Goal: Information Seeking & Learning: Learn about a topic

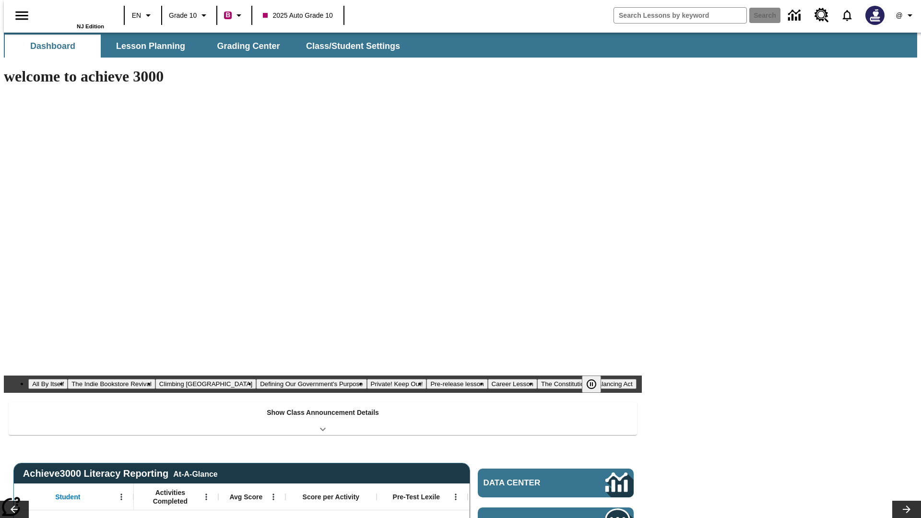
type input "-1"
click at [147, 46] on span "Lesson Planning" at bounding box center [150, 46] width 69 height 11
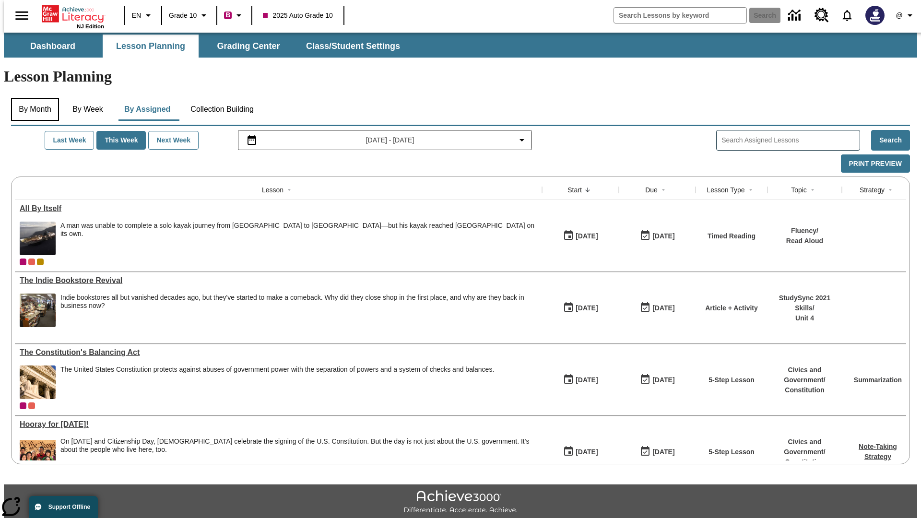
click at [32, 98] on button "By Month" at bounding box center [35, 109] width 48 height 23
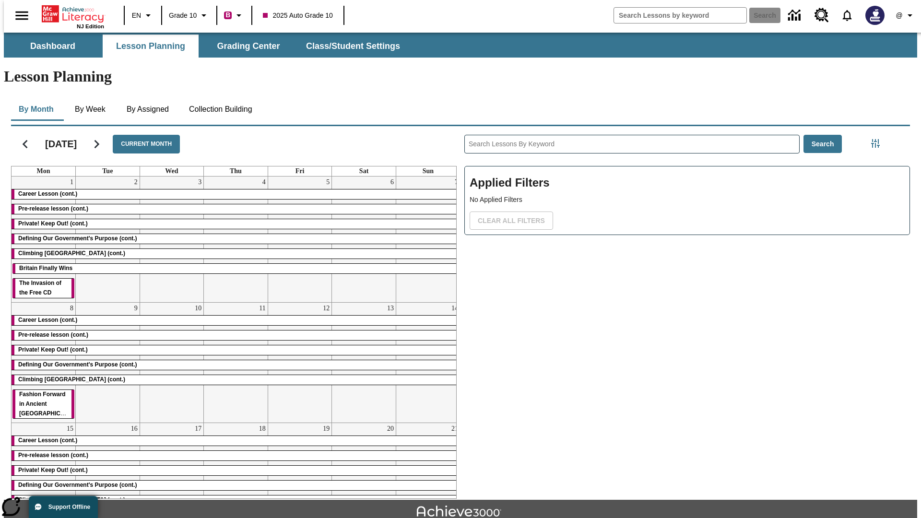
click at [232, 189] on div "Career Lesson (cont.)" at bounding box center [236, 194] width 448 height 10
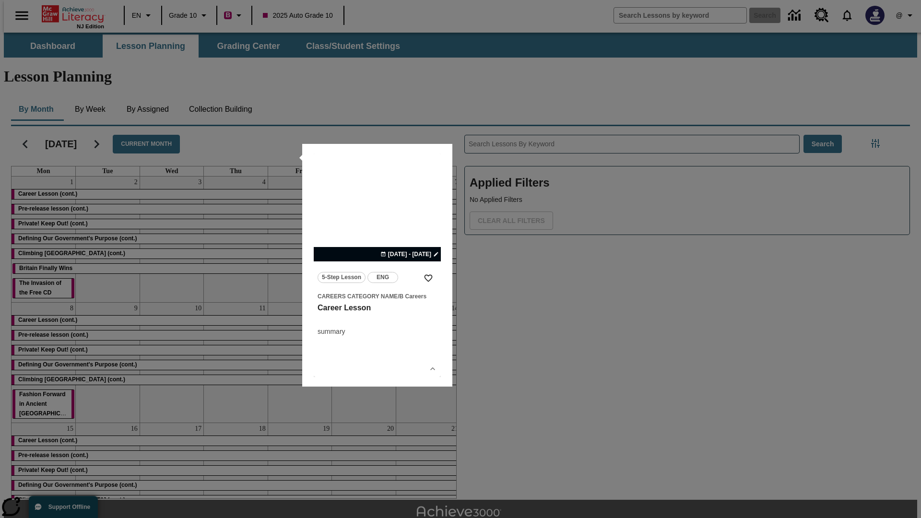
scroll to position [21, 0]
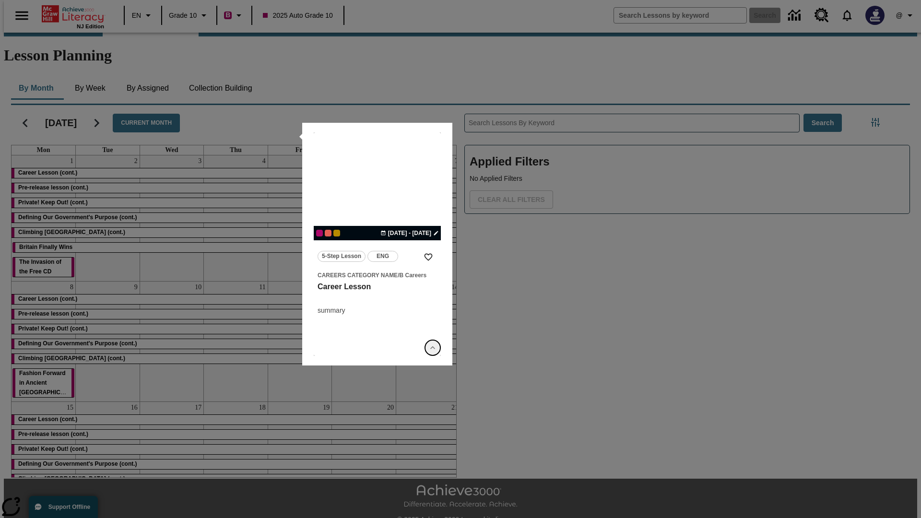
click at [433, 348] on icon "Show Details" at bounding box center [433, 348] width 10 height 10
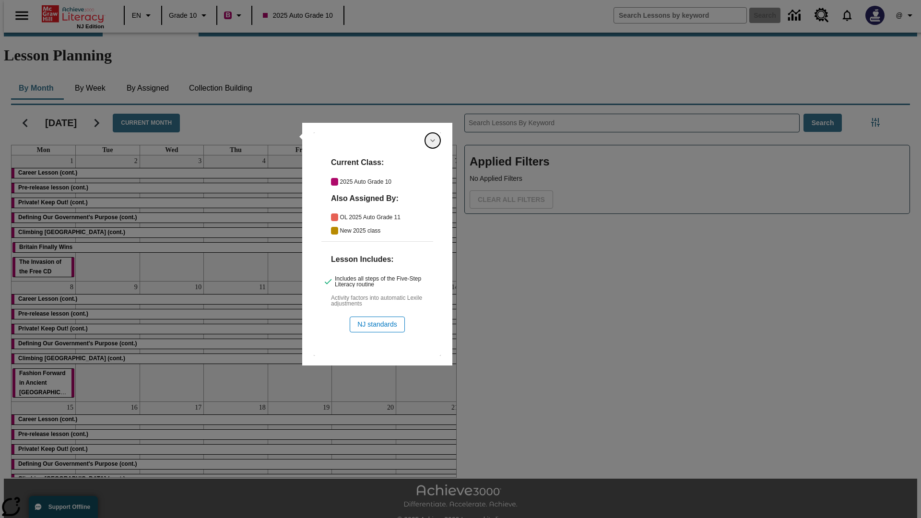
click at [433, 141] on icon "Hide Details" at bounding box center [433, 141] width 10 height 10
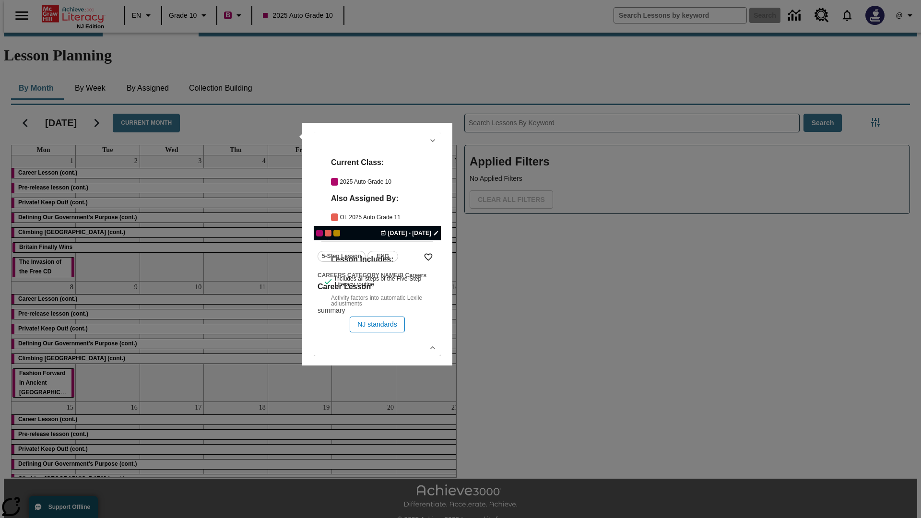
click at [377, 244] on link "lesson details" at bounding box center [377, 244] width 127 height 224
